Goal: Task Accomplishment & Management: Use online tool/utility

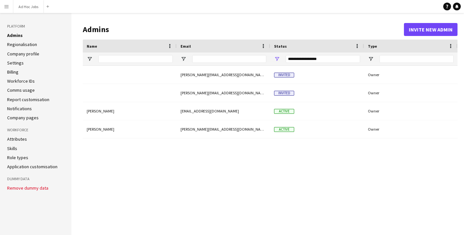
click at [7, 6] on app-icon "Menu" at bounding box center [6, 6] width 5 height 5
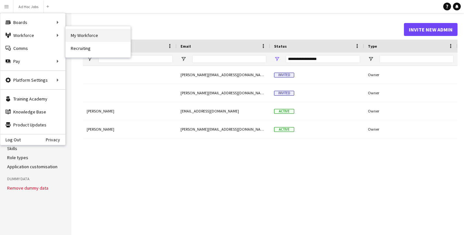
click at [85, 33] on link "My Workforce" at bounding box center [98, 35] width 65 height 13
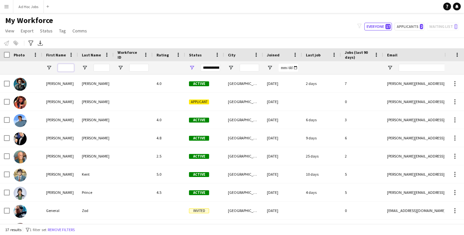
click at [66, 69] on input "First Name Filter Input" at bounding box center [66, 68] width 16 height 8
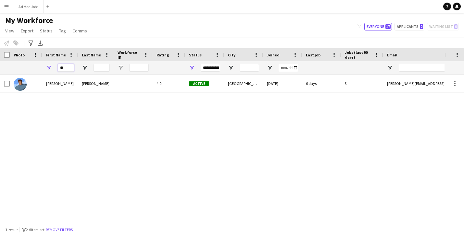
type input "*"
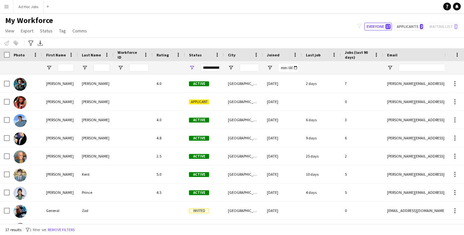
click at [9, 8] on button "Menu" at bounding box center [6, 6] width 13 height 13
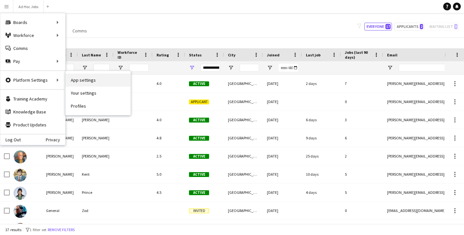
click at [82, 79] on link "App settings" at bounding box center [98, 80] width 65 height 13
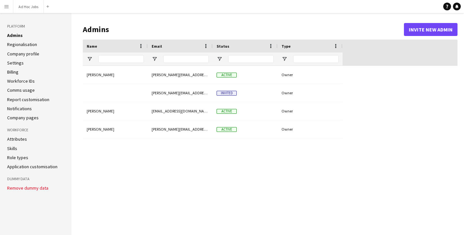
type input "**********"
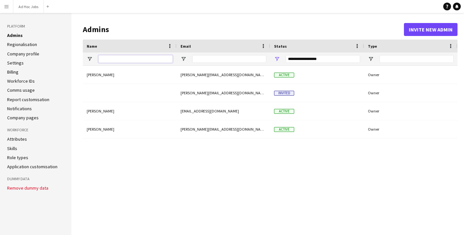
click at [130, 60] on input "Name Filter Input" at bounding box center [135, 59] width 74 height 8
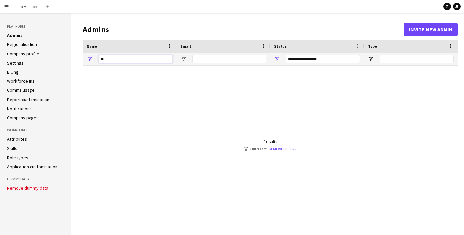
type input "*"
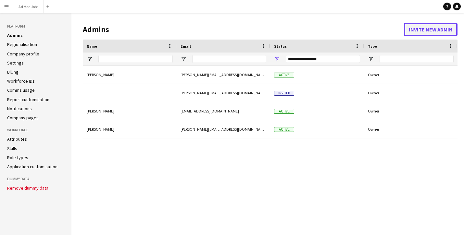
click at [420, 29] on button "Invite new admin" at bounding box center [431, 29] width 54 height 13
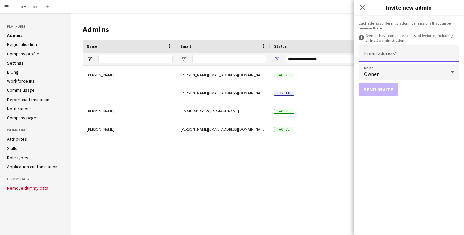
click at [393, 53] on input "Email address" at bounding box center [409, 53] width 100 height 16
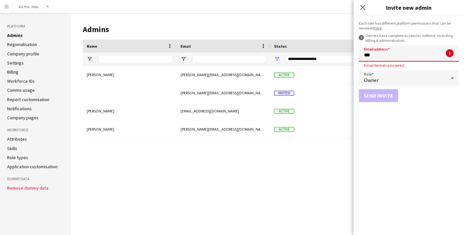
type input "**********"
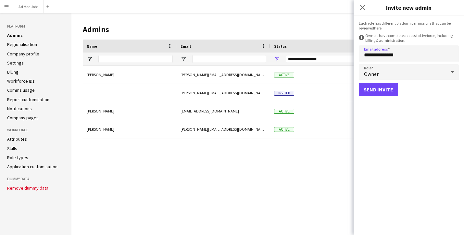
click at [413, 96] on div "Send invite" at bounding box center [409, 89] width 100 height 13
click at [379, 88] on button "Send invite" at bounding box center [378, 89] width 39 height 13
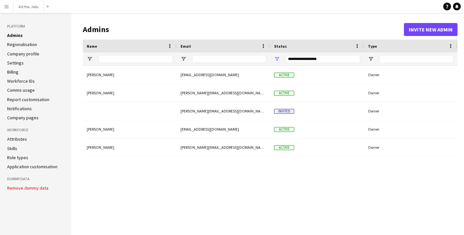
click at [5, 6] on app-icon "Menu" at bounding box center [6, 6] width 5 height 5
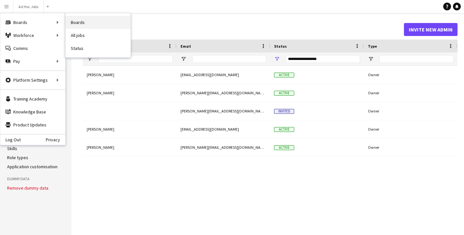
click at [80, 24] on link "Boards" at bounding box center [98, 22] width 65 height 13
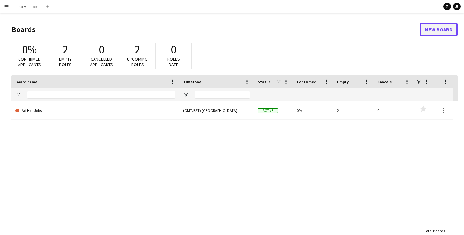
click at [434, 29] on link "New Board" at bounding box center [439, 29] width 38 height 13
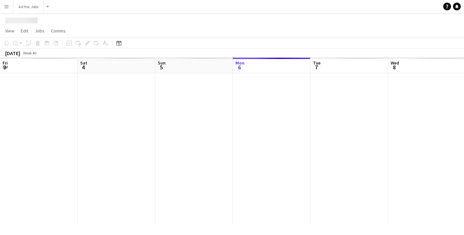
scroll to position [0, 155]
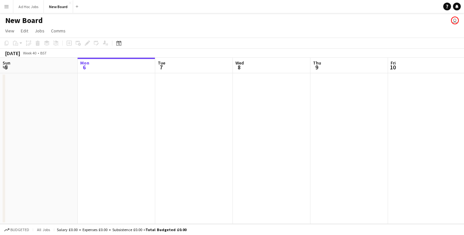
click at [30, 21] on h1 "New Board" at bounding box center [24, 21] width 38 height 10
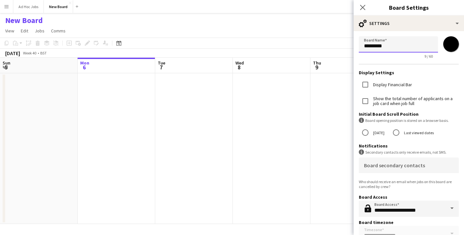
click at [394, 45] on input "*********" at bounding box center [398, 44] width 79 height 16
type input "*"
type input "**********"
click at [437, 5] on h3 "Board Settings" at bounding box center [408, 7] width 110 height 8
